Goal: Task Accomplishment & Management: Manage account settings

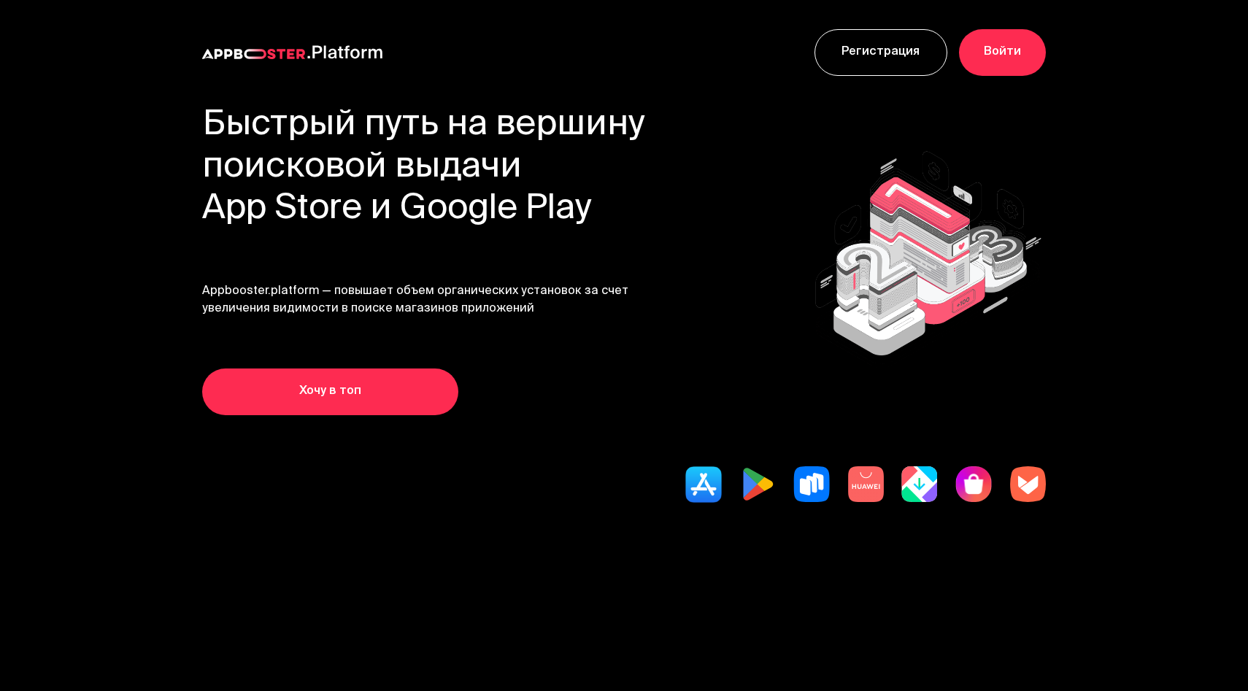
click at [1014, 48] on link "Войти" at bounding box center [1002, 52] width 87 height 47
click at [972, 50] on link "Войти" at bounding box center [1002, 52] width 87 height 47
click at [987, 58] on link "Войти" at bounding box center [1002, 52] width 87 height 47
